Goal: Check status: Check status

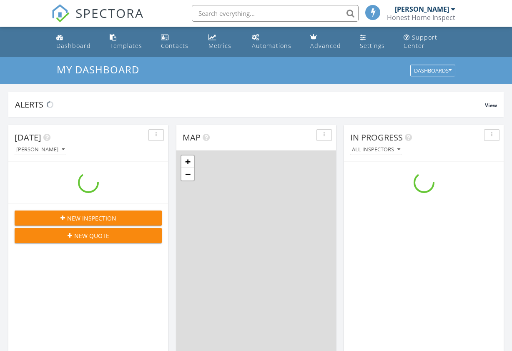
scroll to position [772, 525]
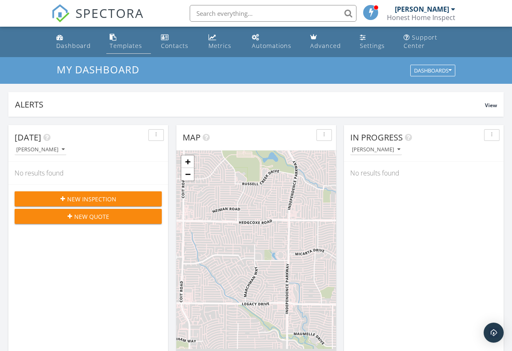
click at [114, 46] on div "Templates" at bounding box center [126, 46] width 33 height 8
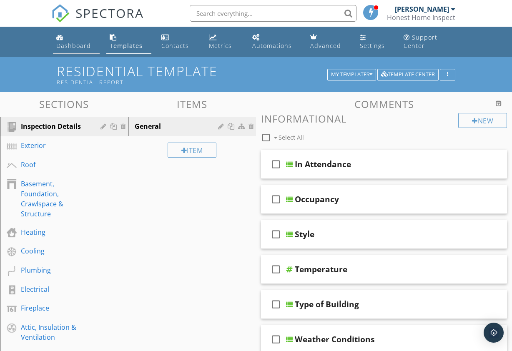
click at [80, 35] on link "Dashboard" at bounding box center [76, 42] width 47 height 24
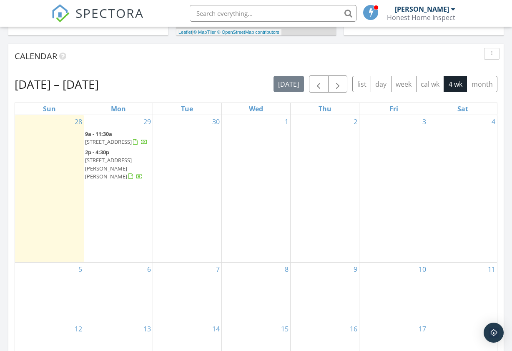
scroll to position [334, 0]
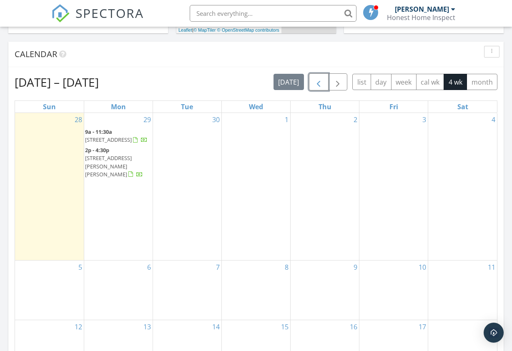
click at [314, 81] on span "button" at bounding box center [319, 82] width 10 height 10
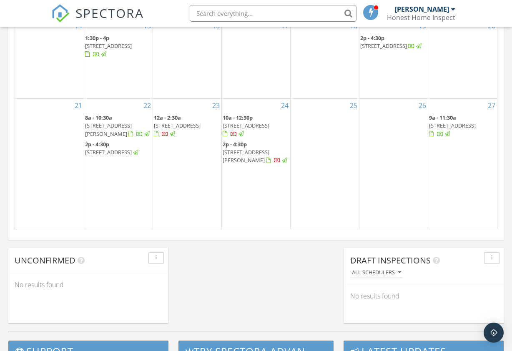
scroll to position [543, 0]
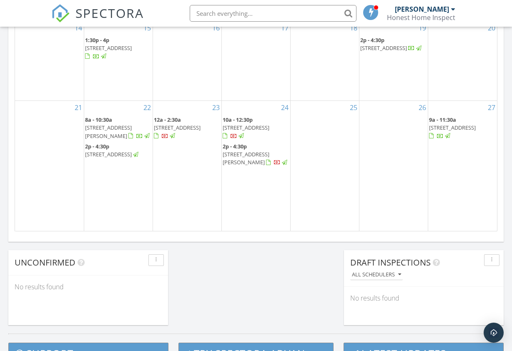
click at [124, 124] on span "704 W Pleasantview Dr, Hurst 76054" at bounding box center [108, 131] width 47 height 15
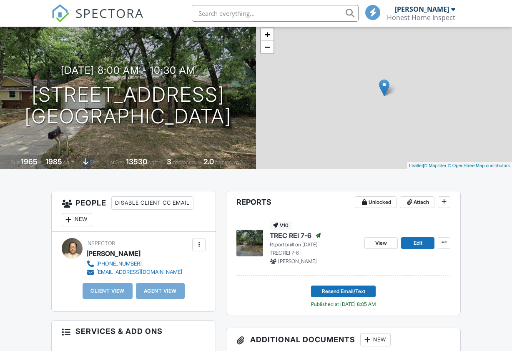
scroll to position [125, 0]
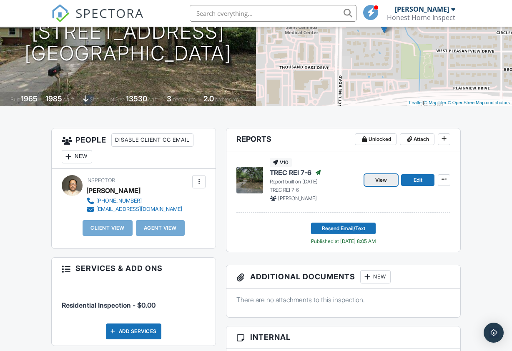
click at [380, 180] on span "View" at bounding box center [382, 180] width 12 height 8
